Goal: Find specific page/section: Find specific page/section

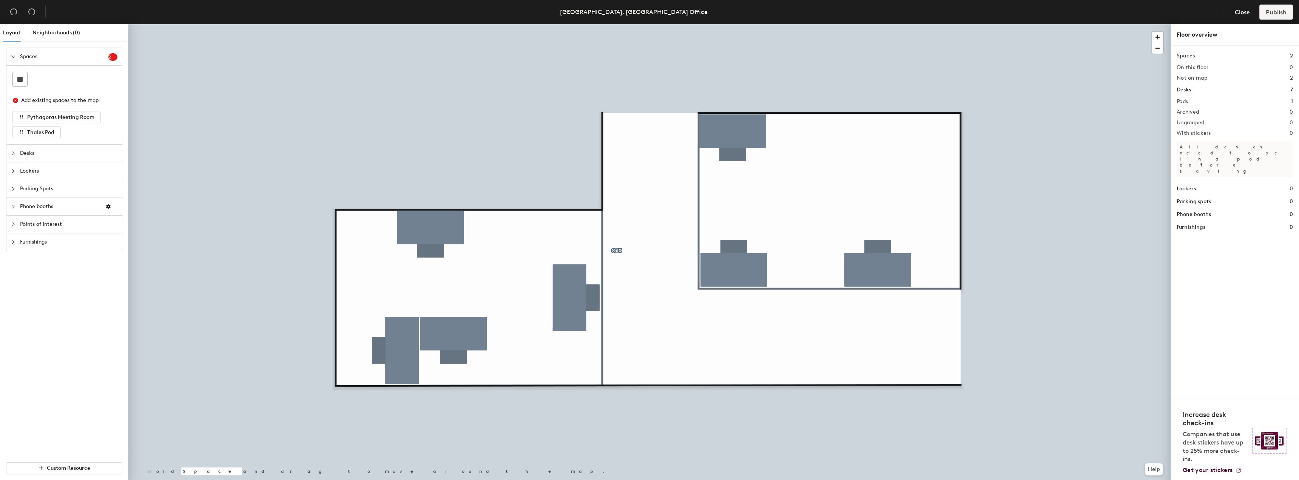
click at [36, 159] on span "Desks" at bounding box center [68, 153] width 97 height 17
click at [45, 154] on span "Lockers" at bounding box center [68, 152] width 97 height 17
click at [43, 153] on span "Phone booths" at bounding box center [59, 155] width 79 height 17
click at [45, 174] on span "Points of Interest" at bounding box center [68, 172] width 97 height 17
click at [18, 227] on div at bounding box center [15, 224] width 9 height 8
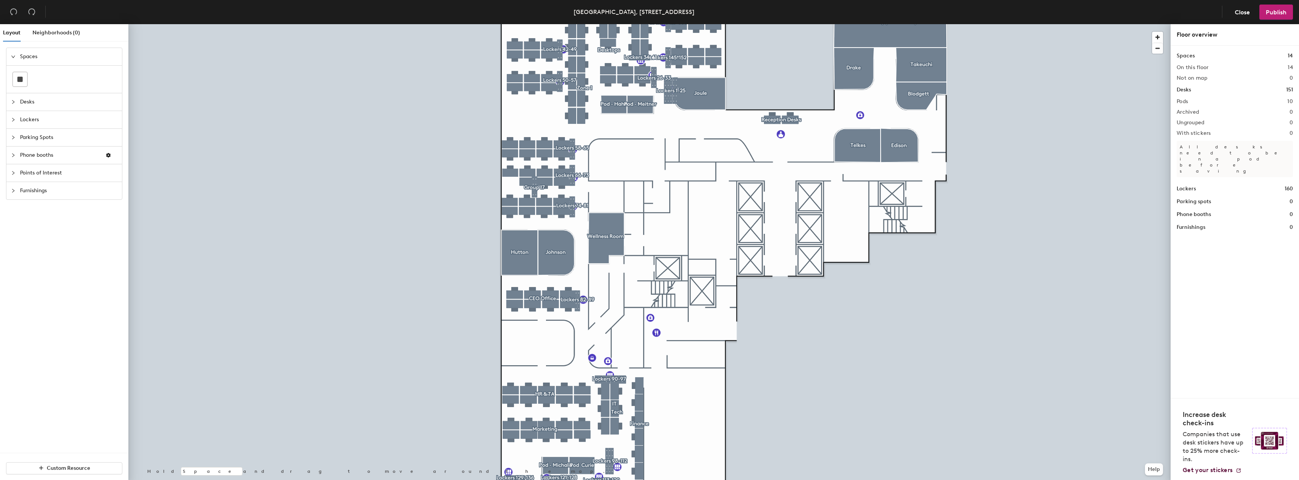
click at [39, 192] on span "Furnishings" at bounding box center [68, 190] width 97 height 17
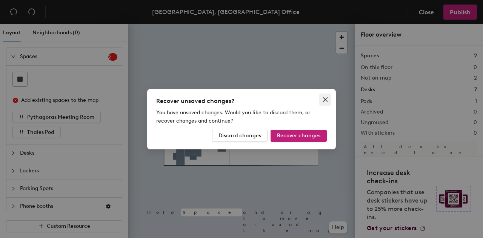
click at [323, 102] on icon "close" at bounding box center [326, 100] width 6 height 6
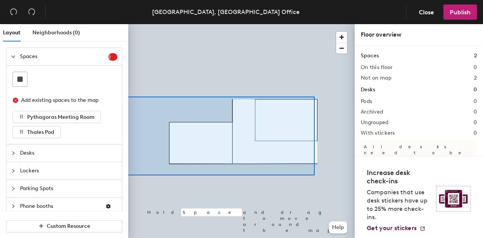
click at [126, 97] on div "Layout Neighborhoods (0) Spaces 2 Add existing spaces to the map Pythagoras Mee…" at bounding box center [241, 132] width 483 height 217
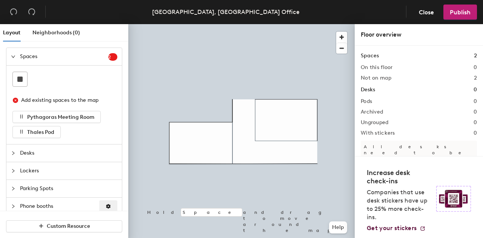
click at [106, 203] on button "button" at bounding box center [108, 207] width 18 height 12
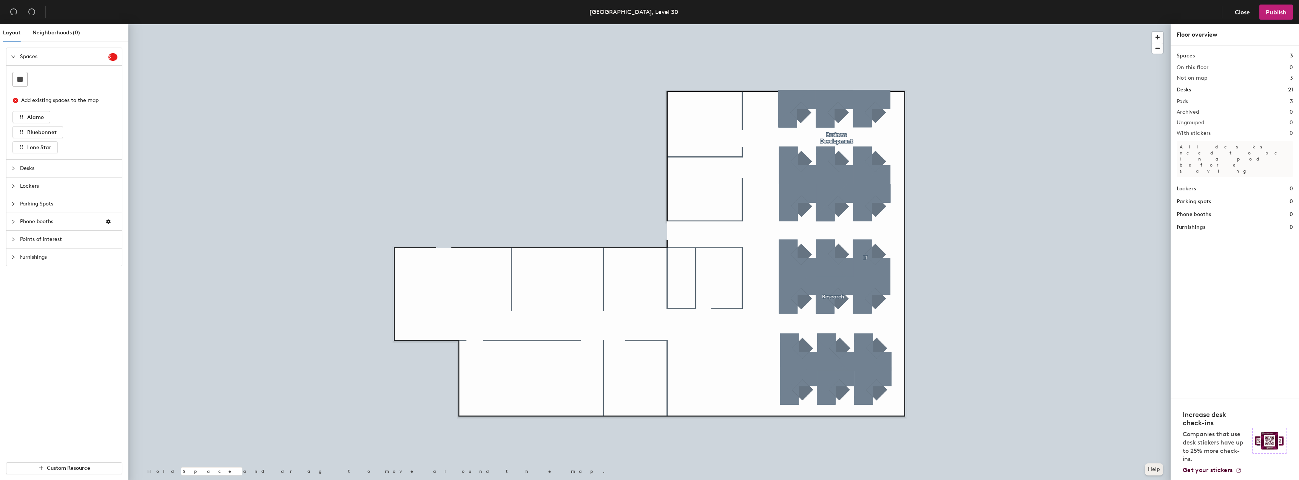
click at [1154, 469] on button "Help" at bounding box center [1154, 469] width 18 height 12
